Goal: Task Accomplishment & Management: Use online tool/utility

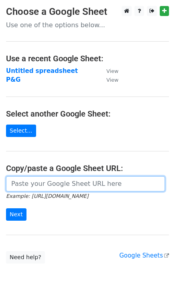
click at [66, 186] on input "url" at bounding box center [85, 183] width 159 height 15
paste input "https://docs.google.com/spreadsheets/d/1iZtkw06808wW04_lHY_O8nw0NCDrt95mc7mhcTL…"
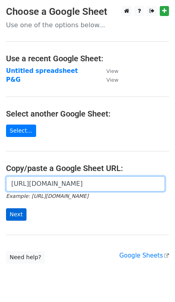
type input "https://docs.google.com/spreadsheets/d/1iZtkw06808wW04_lHY_O8nw0NCDrt95mc7mhcTL…"
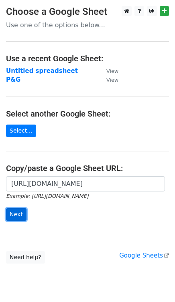
scroll to position [0, 0]
click at [12, 216] on input "Next" at bounding box center [16, 214] width 20 height 12
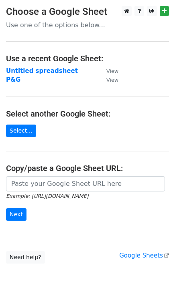
click at [48, 10] on h3 "Choose a Google Sheet" at bounding box center [87, 12] width 163 height 12
